Goal: Task Accomplishment & Management: Complete application form

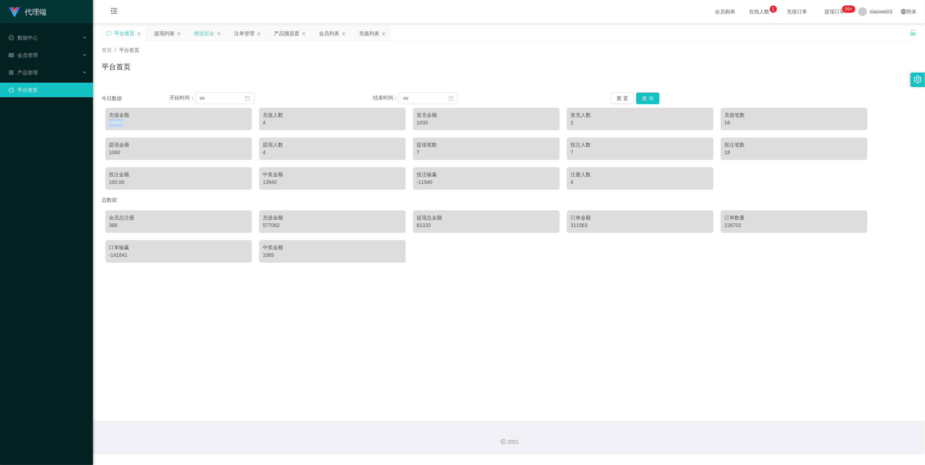
click at [201, 31] on div "赠送彩金" at bounding box center [204, 34] width 20 height 14
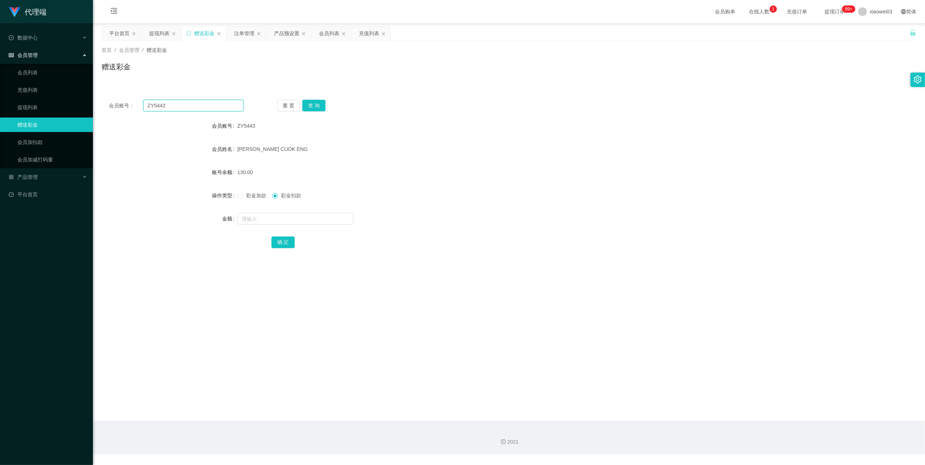
click at [223, 107] on input "ZY5443" at bounding box center [193, 106] width 100 height 12
drag, startPoint x: 223, startPoint y: 107, endPoint x: 296, endPoint y: 134, distance: 77.4
click at [223, 107] on input "ZY5443" at bounding box center [193, 106] width 100 height 12
paste input "6012"
type input "6012"
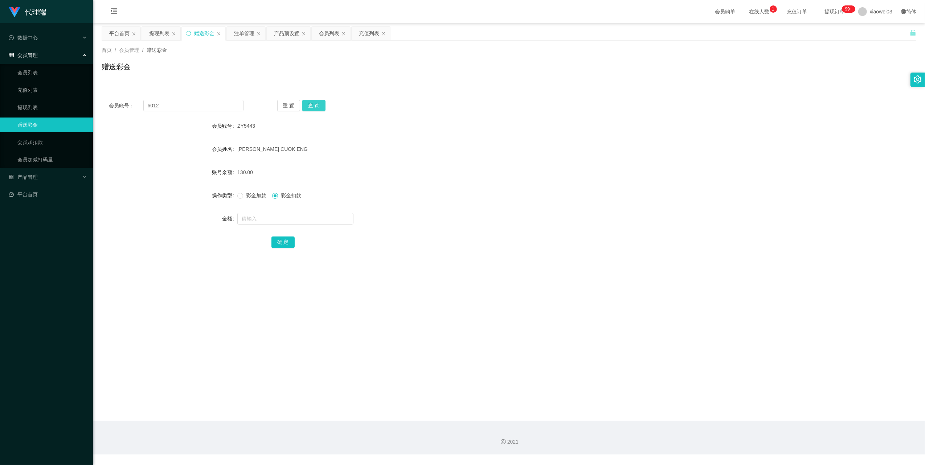
click at [318, 103] on button "查 询" at bounding box center [313, 106] width 23 height 12
click at [295, 218] on input "text" at bounding box center [295, 219] width 116 height 12
type input "500"
click at [283, 244] on button "确 定" at bounding box center [283, 243] width 23 height 12
click at [251, 197] on span "彩金加款" at bounding box center [256, 196] width 26 height 6
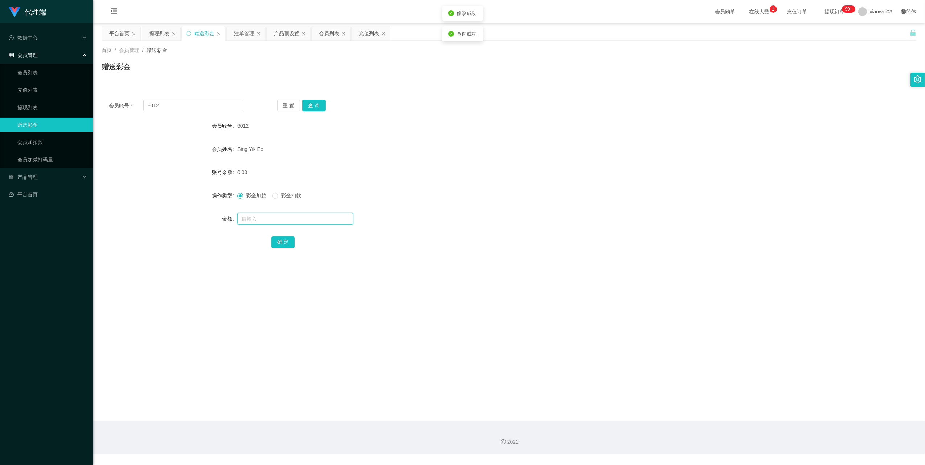
click at [269, 219] on input "text" at bounding box center [295, 219] width 116 height 12
type input "500"
click at [279, 241] on button "确 定" at bounding box center [283, 243] width 23 height 12
